Goal: Task Accomplishment & Management: Use online tool/utility

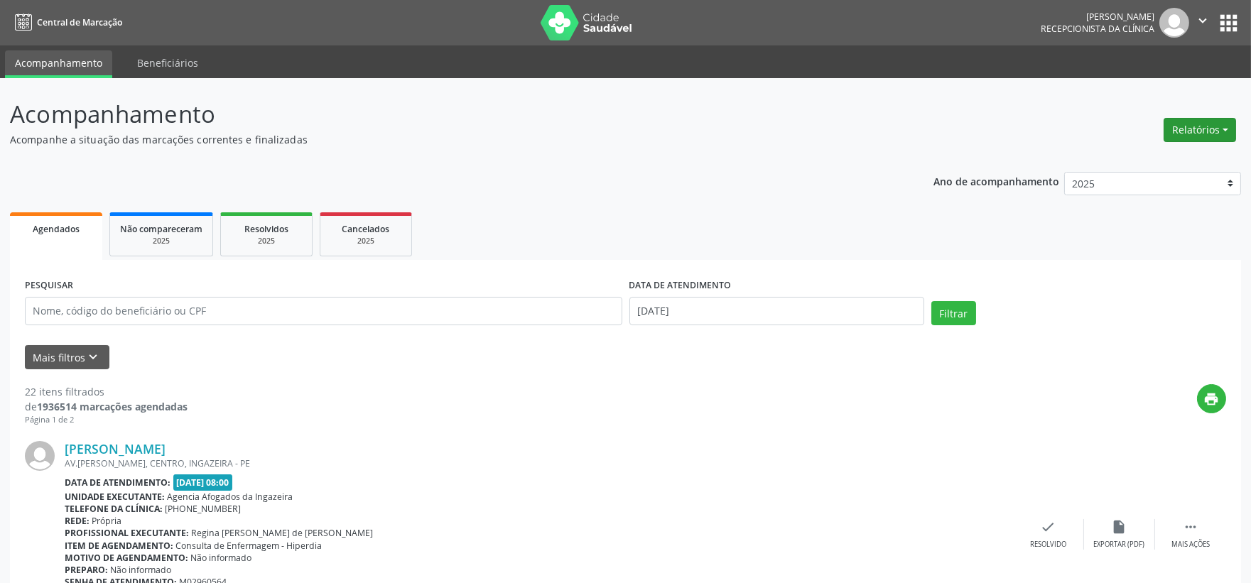
click at [1170, 138] on button "Relatórios" at bounding box center [1199, 130] width 72 height 24
click at [1153, 153] on link "Agendamentos" at bounding box center [1159, 160] width 153 height 20
select select "9"
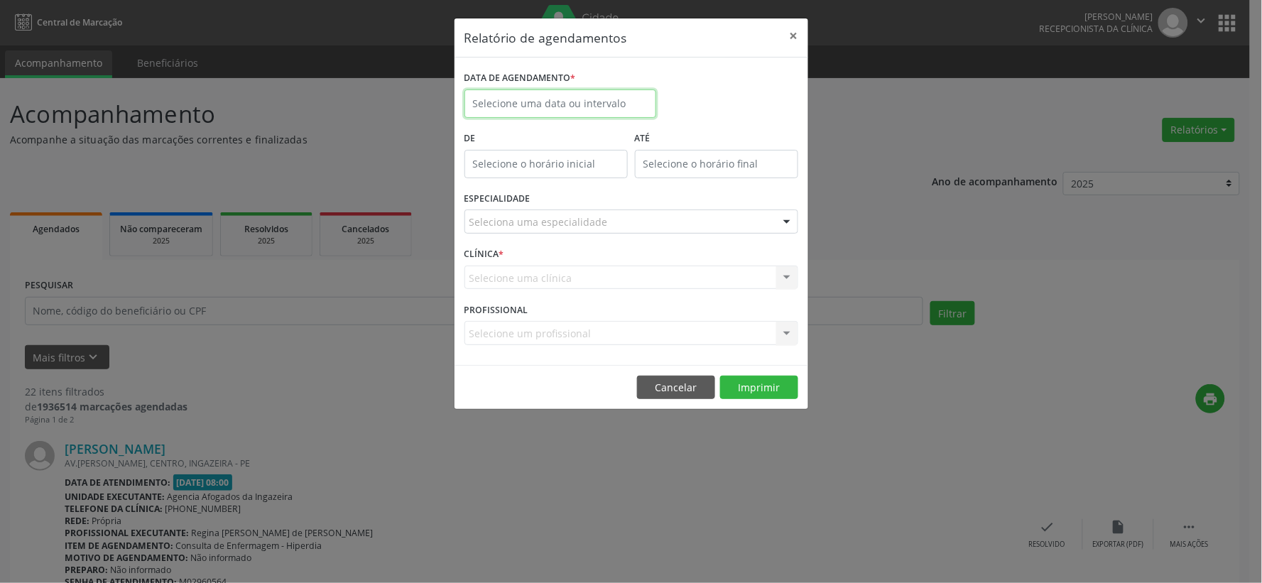
click at [531, 97] on input "text" at bounding box center [560, 103] width 192 height 28
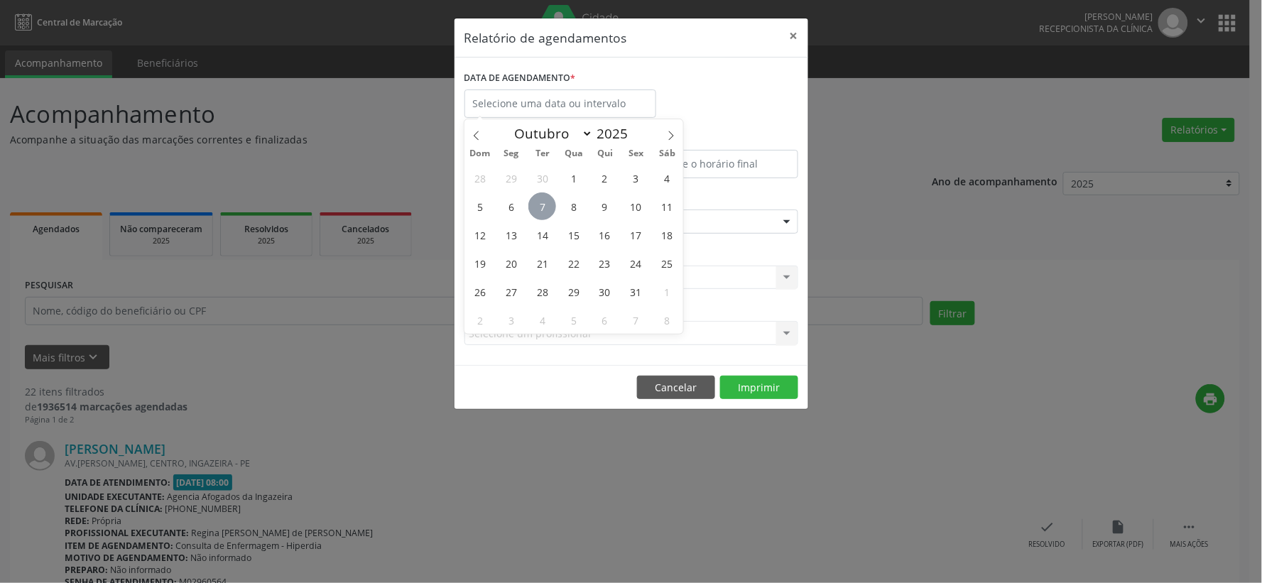
click at [543, 197] on span "7" at bounding box center [542, 206] width 28 height 28
type input "[DATE]"
click at [577, 202] on span "8" at bounding box center [574, 206] width 28 height 28
select select "9"
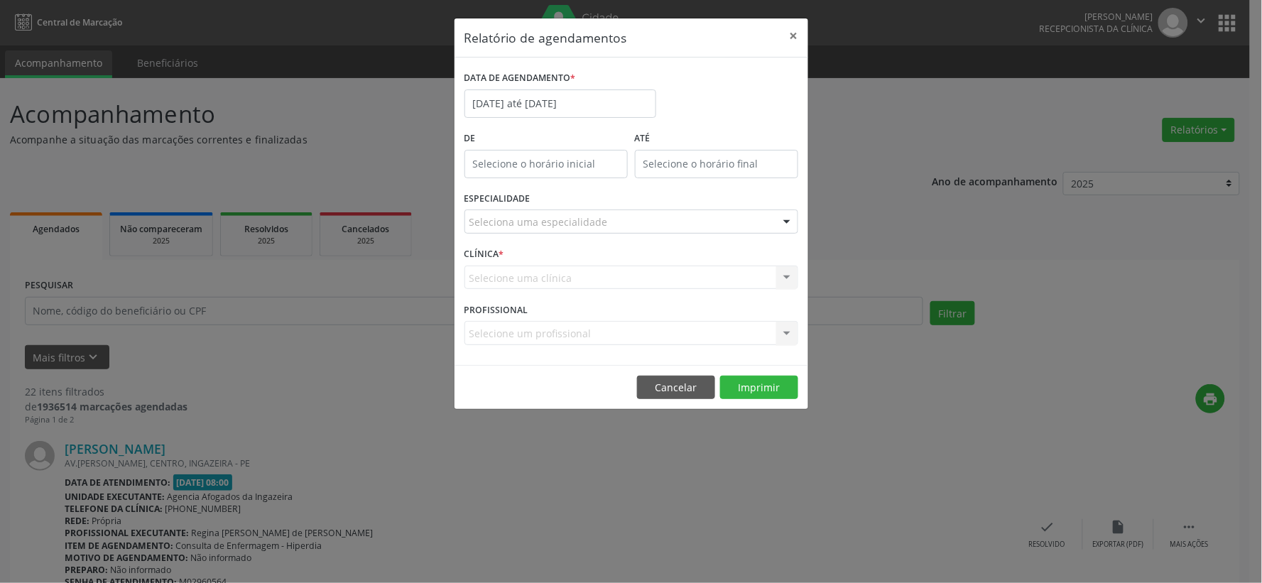
click at [577, 202] on div "ESPECIALIDADE Seleciona uma especialidade Todas as especialidades Alergologia A…" at bounding box center [631, 215] width 341 height 55
click at [570, 104] on input "[DATE] até [DATE]" at bounding box center [560, 103] width 192 height 28
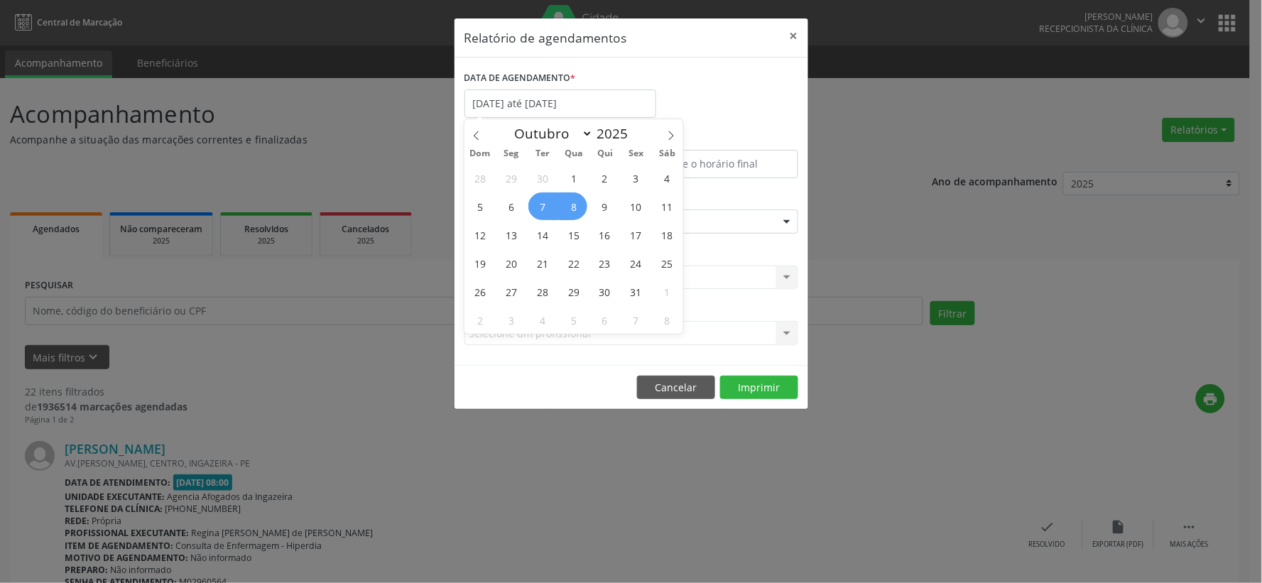
click at [580, 201] on span "8" at bounding box center [574, 206] width 28 height 28
type input "08/10/2025"
click at [580, 201] on span "8" at bounding box center [574, 206] width 28 height 28
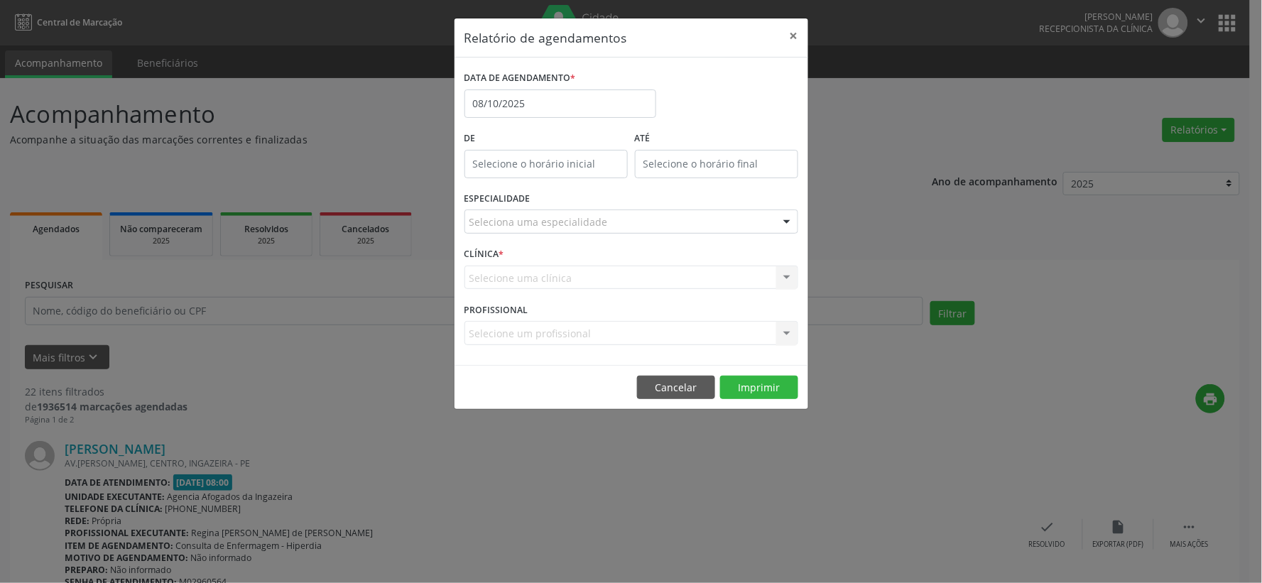
click at [760, 224] on div "Seleciona uma especialidade" at bounding box center [631, 222] width 334 height 24
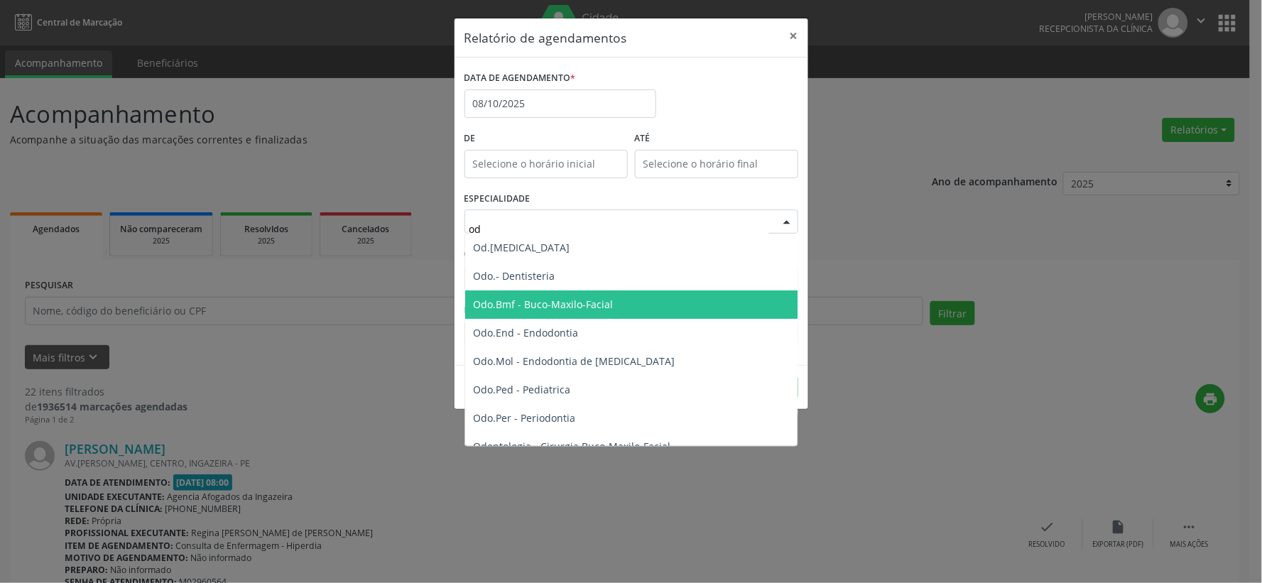
type input "odo"
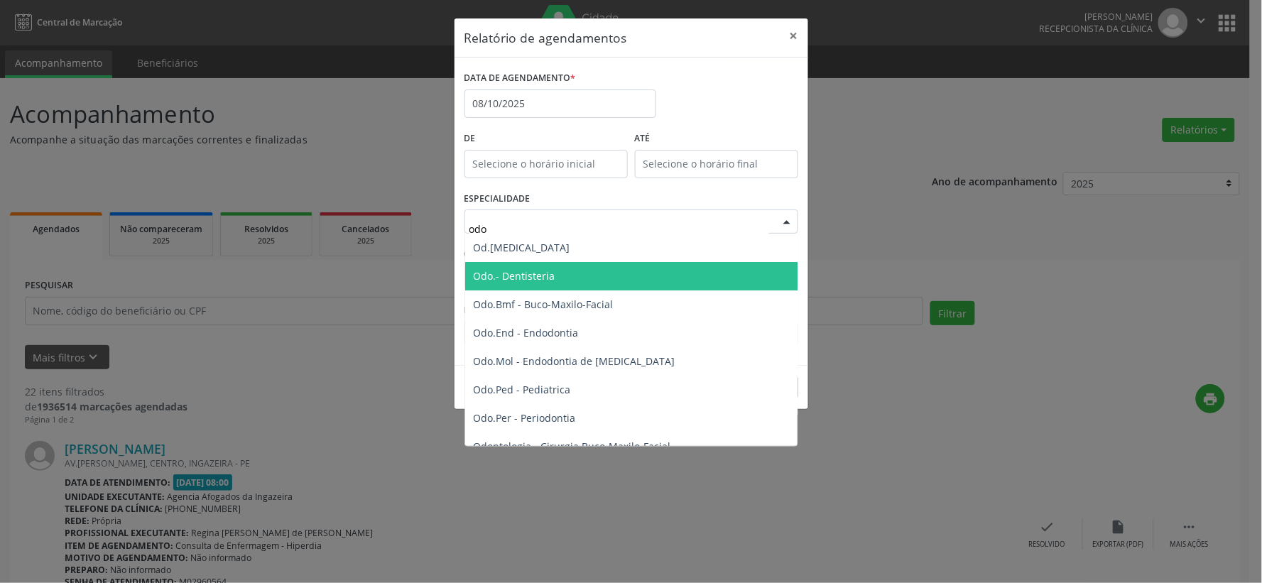
click at [599, 266] on span "Odo.- Dentisteria" at bounding box center [632, 276] width 335 height 28
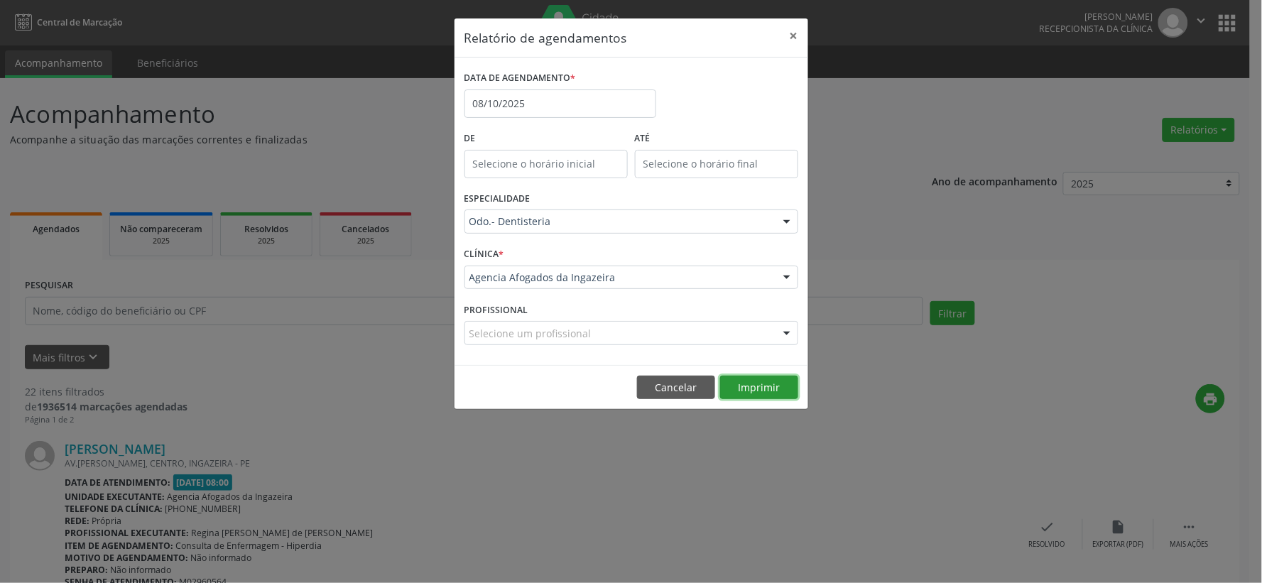
click at [756, 395] on button "Imprimir" at bounding box center [759, 388] width 78 height 24
